Goal: Entertainment & Leisure: Consume media (video, audio)

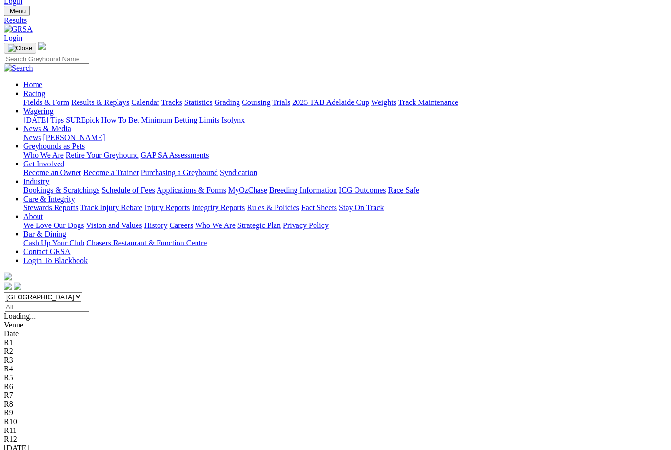
scroll to position [26, 0]
click at [34, 98] on link "Fields & Form" at bounding box center [46, 102] width 46 height 8
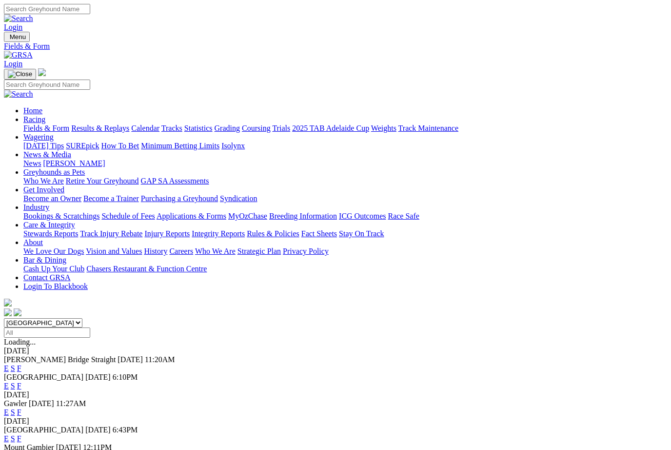
click at [112, 124] on link "Results & Replays" at bounding box center [100, 128] width 58 height 8
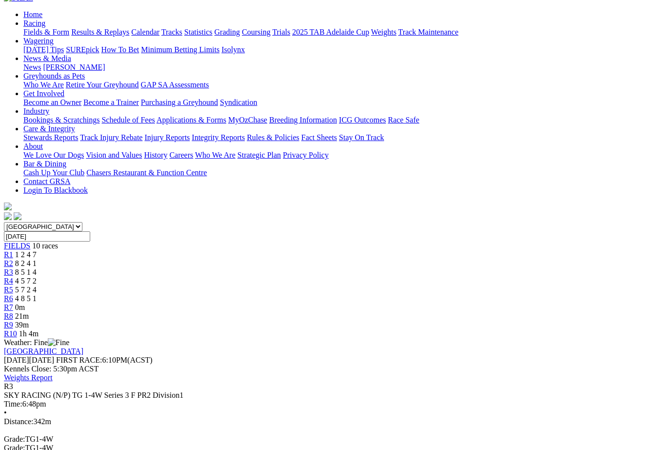
scroll to position [101, 0]
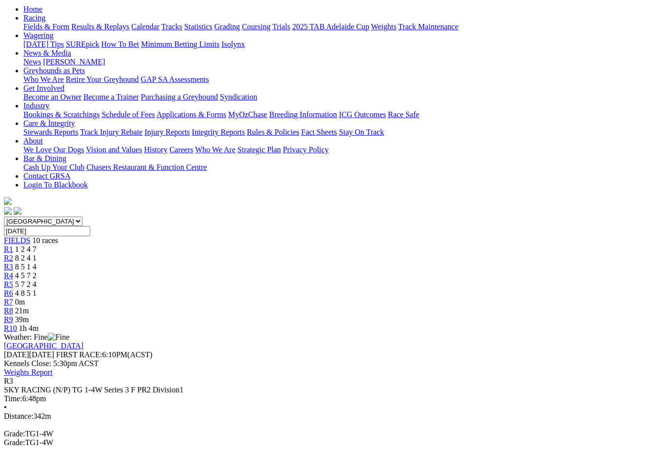
click at [13, 271] on link "R4" at bounding box center [8, 275] width 9 height 8
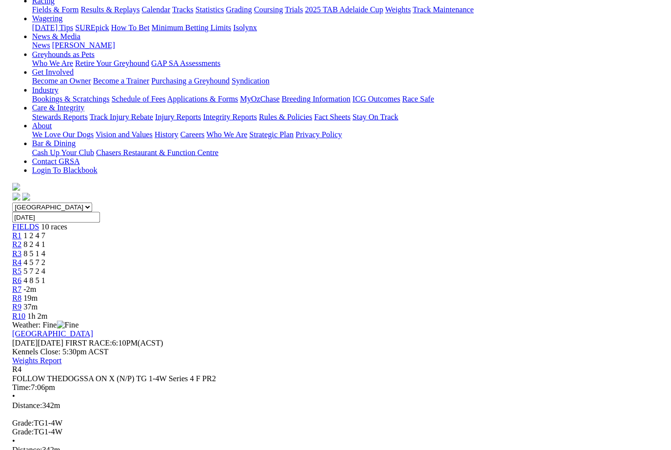
scroll to position [118, 0]
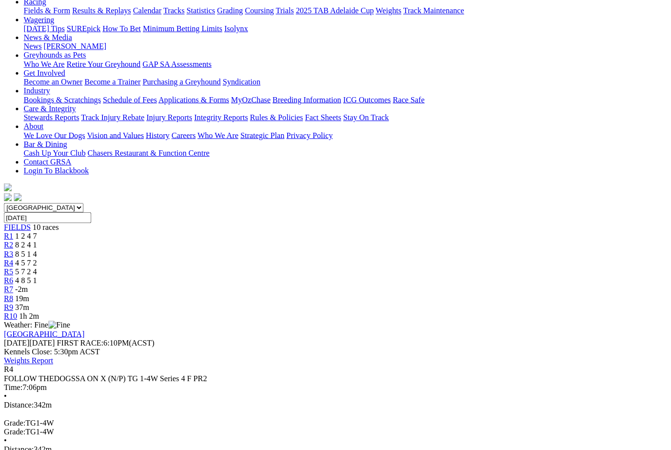
click at [13, 264] on span "R5" at bounding box center [8, 268] width 9 height 8
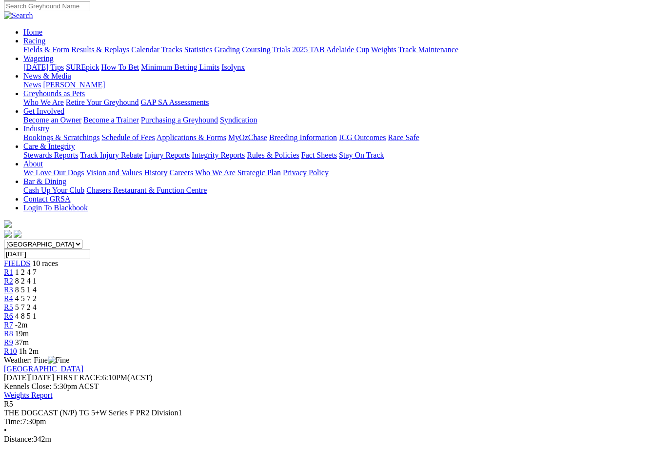
scroll to position [78, 0]
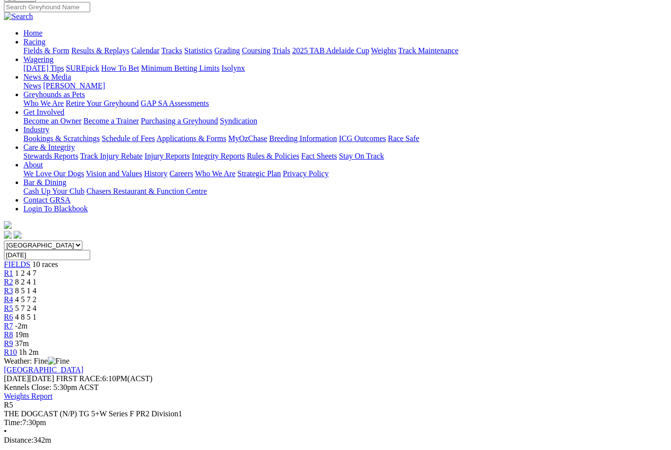
click at [13, 313] on span "R6" at bounding box center [8, 317] width 9 height 8
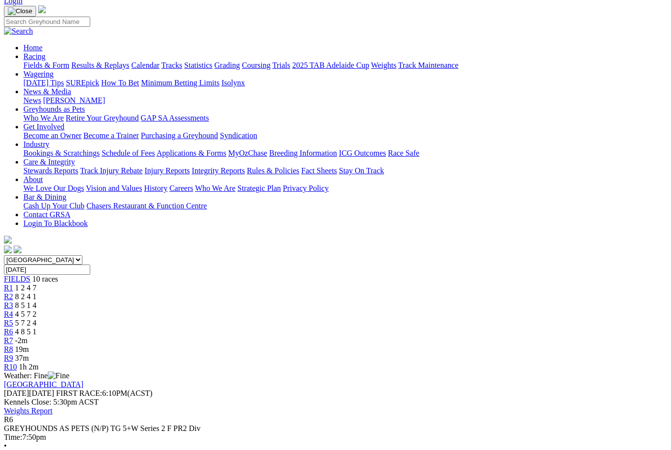
scroll to position [54, 0]
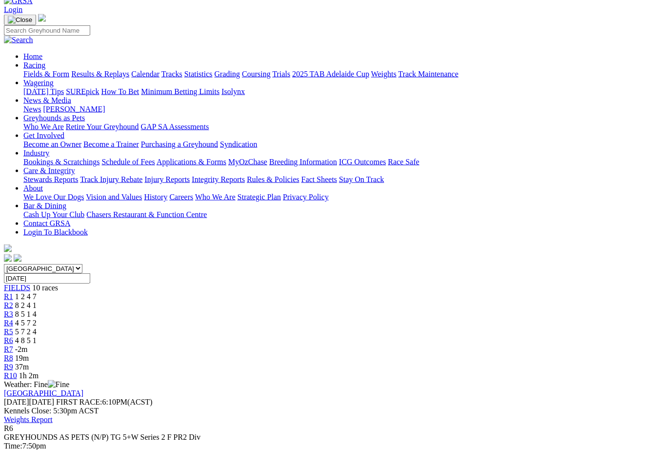
click at [13, 292] on span "R1" at bounding box center [8, 296] width 9 height 8
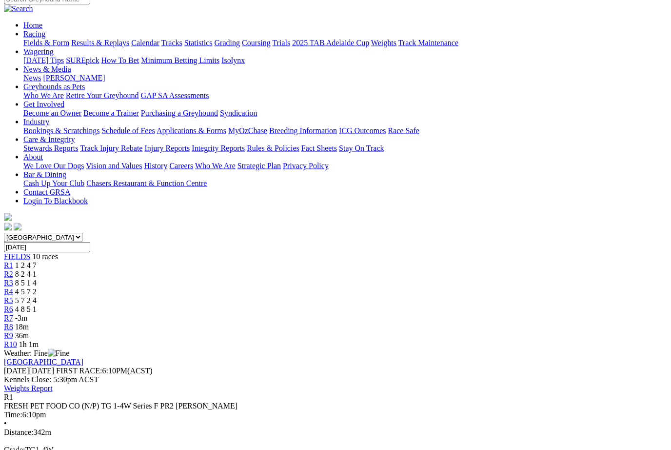
scroll to position [93, 0]
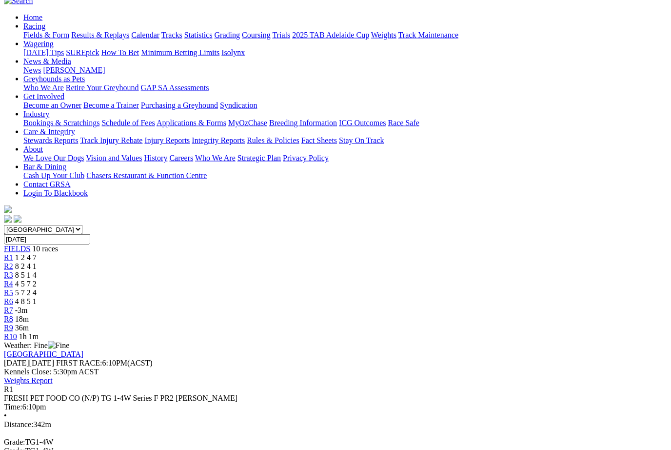
click at [13, 262] on span "R2" at bounding box center [8, 266] width 9 height 8
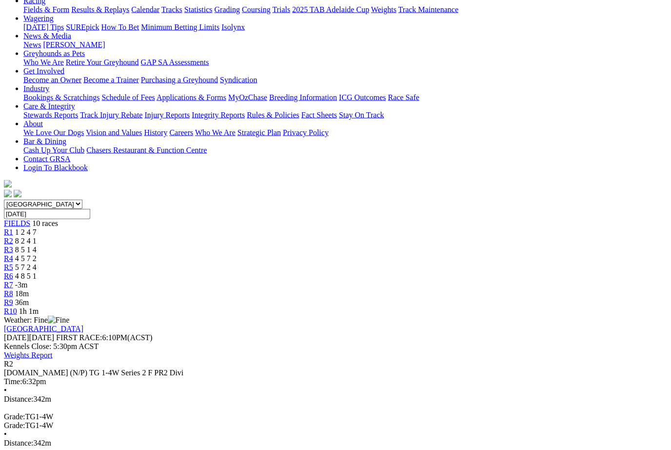
scroll to position [119, 0]
click at [13, 245] on link "R3" at bounding box center [8, 249] width 9 height 8
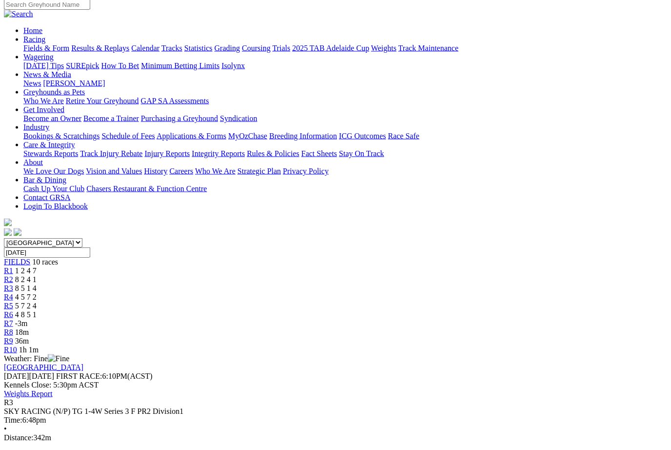
scroll to position [80, 0]
